Goal: Task Accomplishment & Management: Use online tool/utility

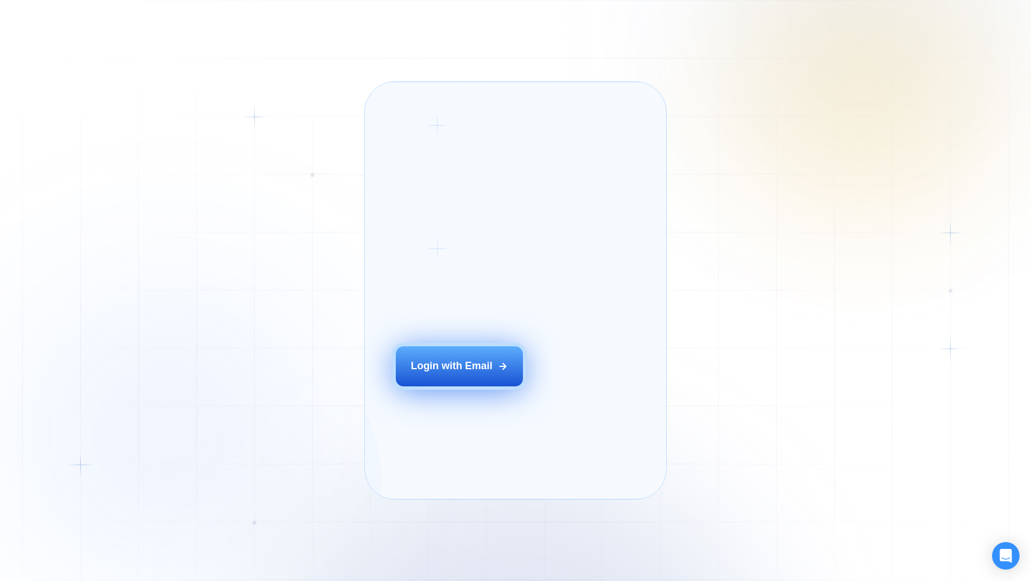
click at [455, 373] on div "Login with Email" at bounding box center [451, 366] width 81 height 14
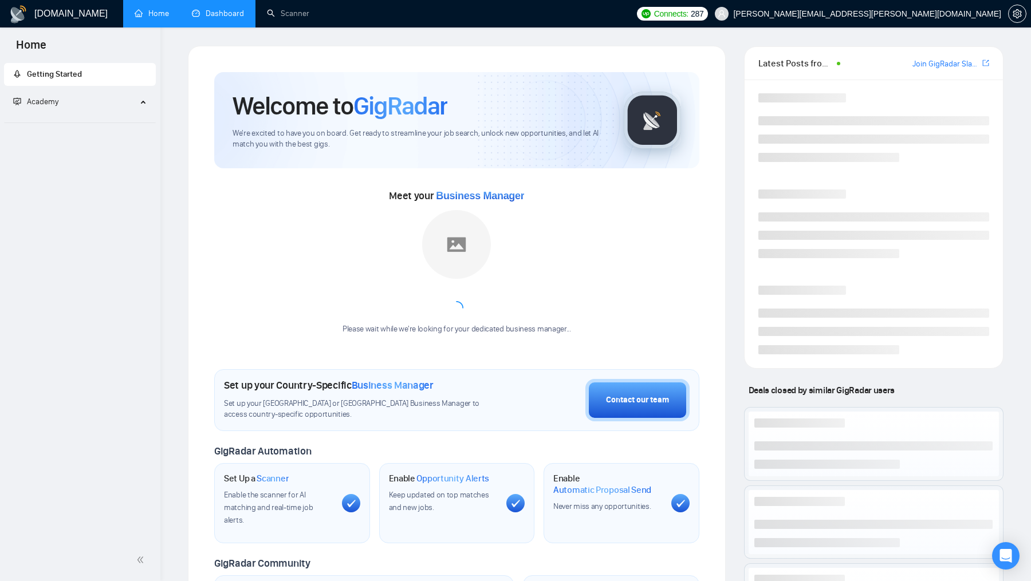
click at [233, 18] on link "Dashboard" at bounding box center [218, 14] width 52 height 10
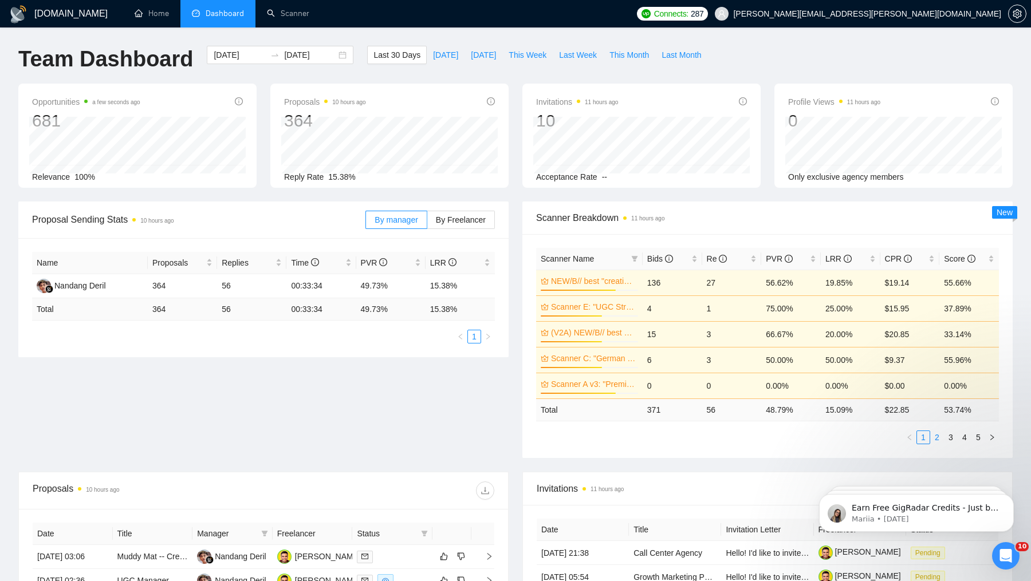
click at [941, 438] on link "2" at bounding box center [937, 437] width 13 height 13
click at [637, 256] on icon "filter" at bounding box center [634, 259] width 6 height 6
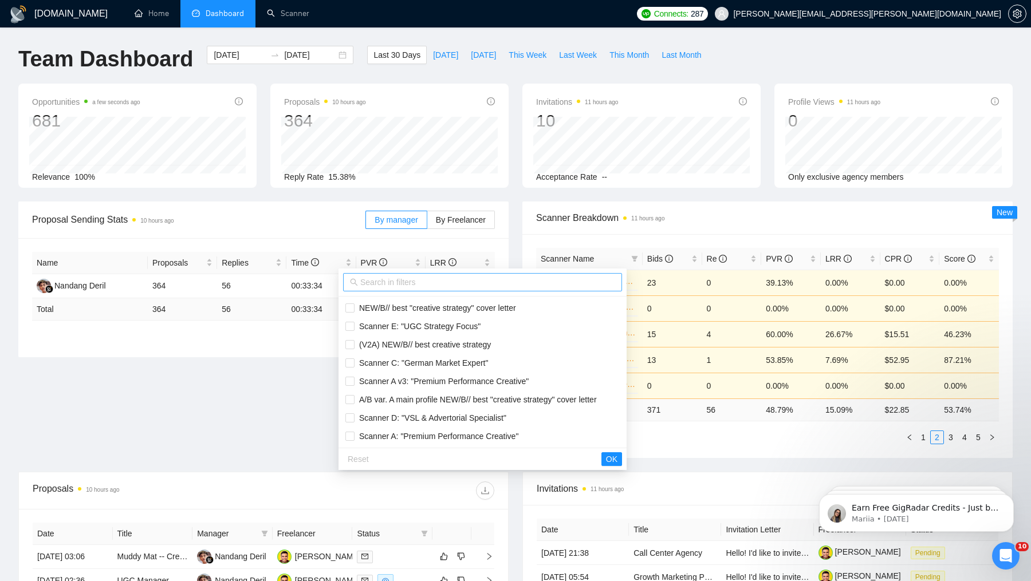
click at [503, 284] on input "text" at bounding box center [487, 282] width 255 height 13
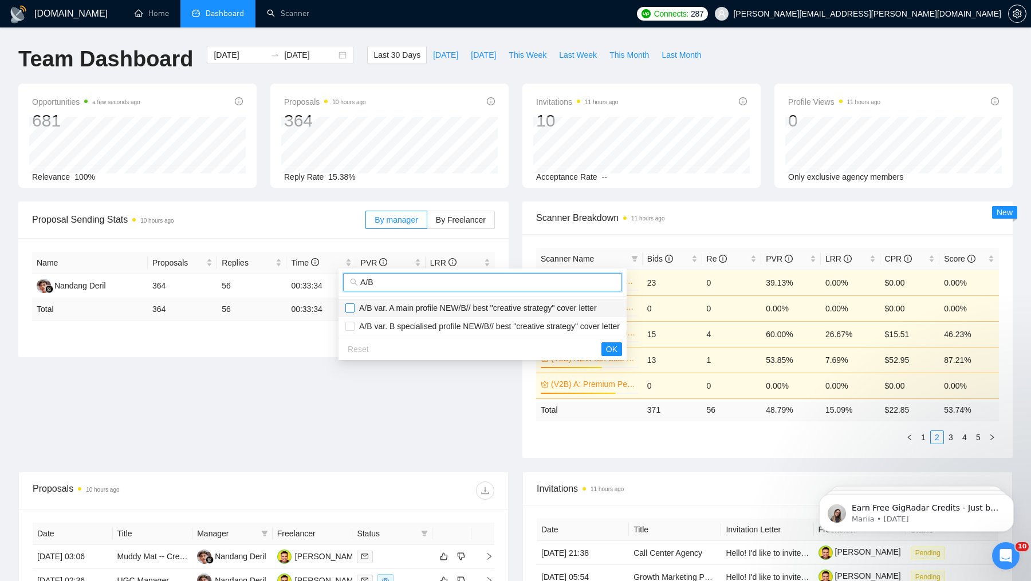
type input "A/B"
click at [349, 309] on input "checkbox" at bounding box center [349, 308] width 9 height 9
checkbox input "true"
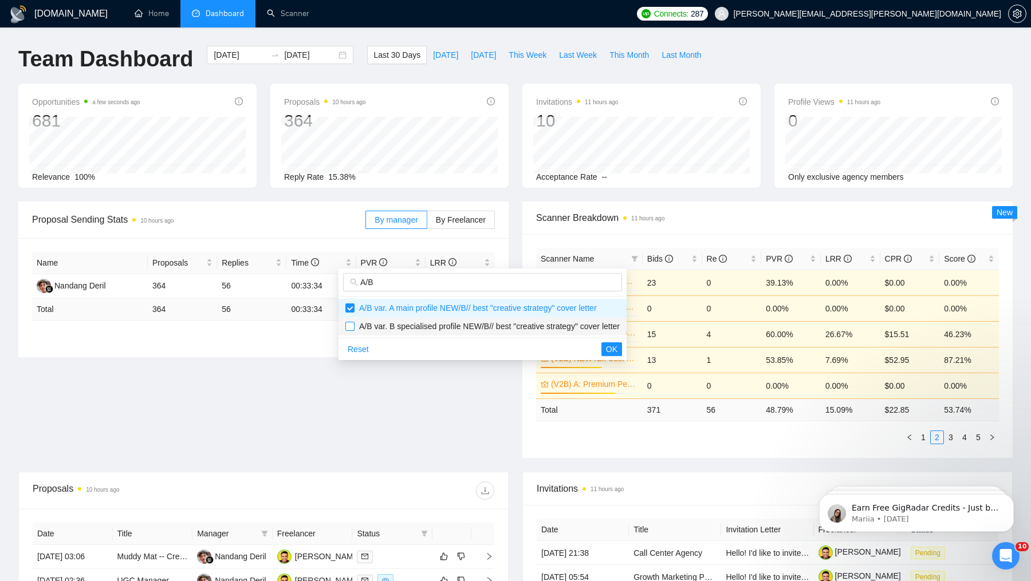
click at [350, 328] on input "checkbox" at bounding box center [349, 326] width 9 height 9
checkbox input "true"
click at [617, 349] on span "OK" at bounding box center [611, 349] width 11 height 13
